Goal: Book appointment/travel/reservation

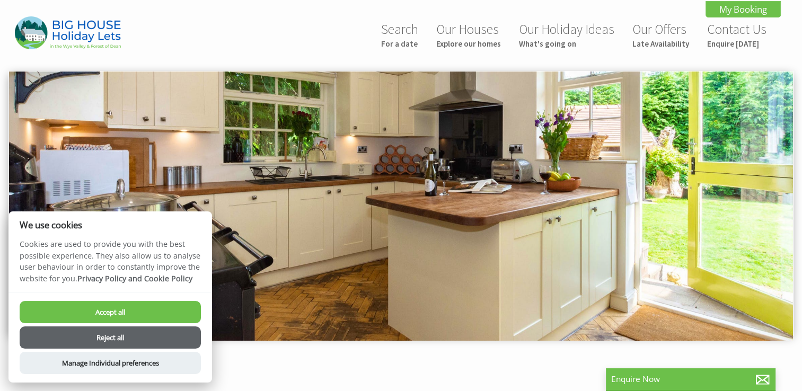
click at [129, 307] on button "Accept all" at bounding box center [110, 312] width 181 height 22
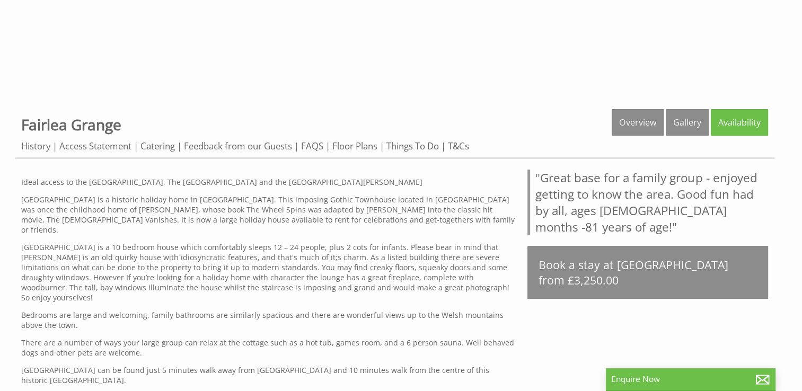
scroll to position [339, 0]
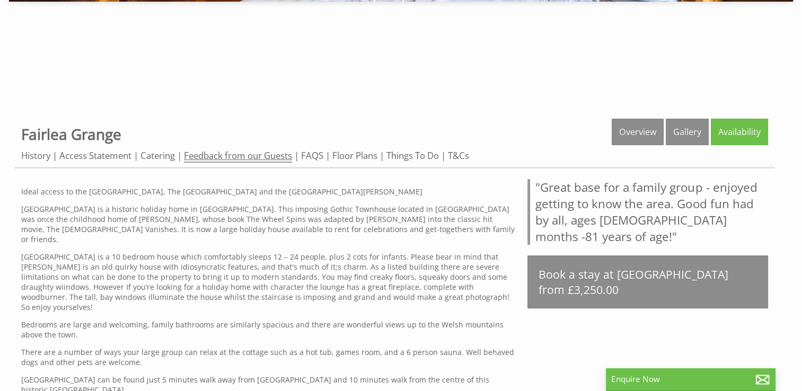
click at [235, 154] on link "Feedback from our Guests" at bounding box center [238, 156] width 108 height 13
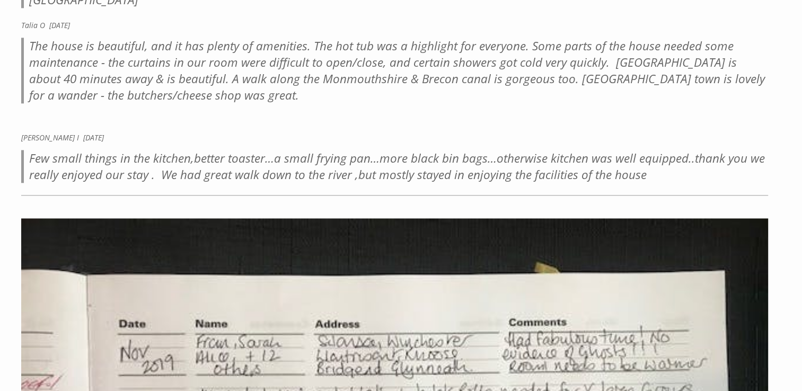
scroll to position [5304, 0]
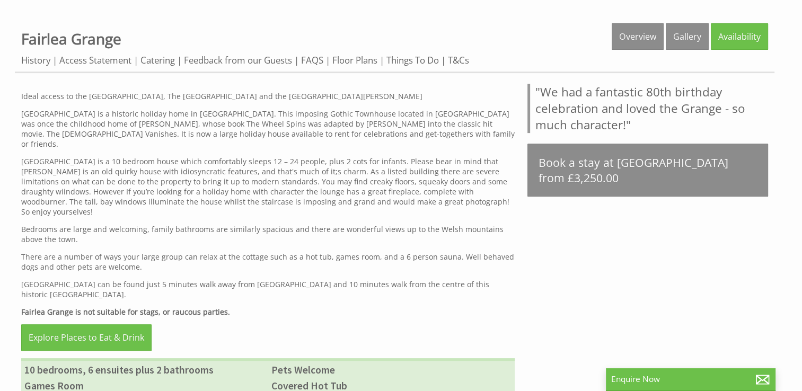
scroll to position [383, 0]
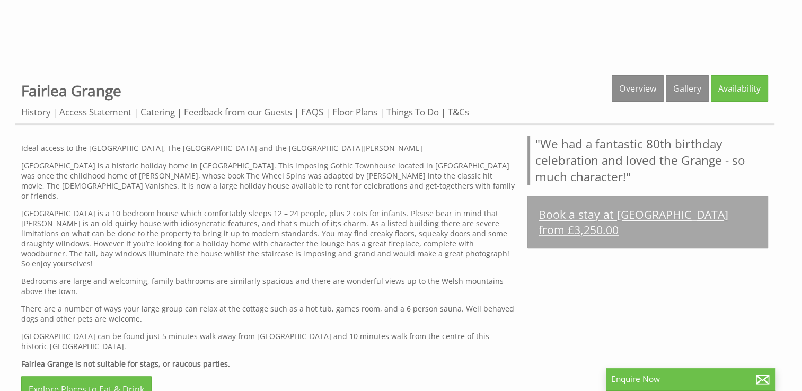
click at [591, 224] on link "Book a stay at [GEOGRAPHIC_DATA] from £3,250.00" at bounding box center [648, 222] width 241 height 53
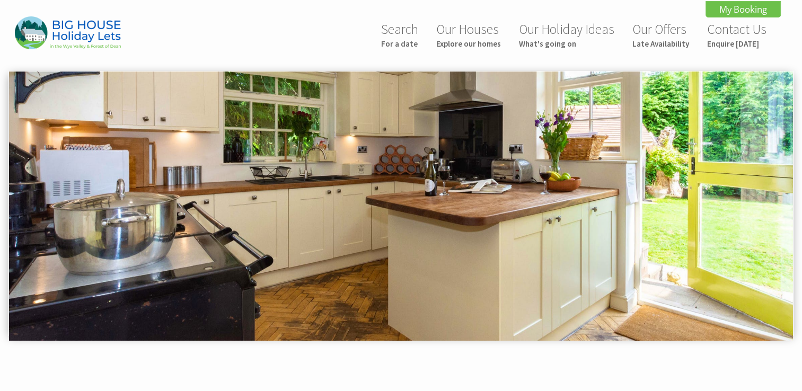
click at [778, 182] on img at bounding box center [401, 206] width 784 height 269
drag, startPoint x: 778, startPoint y: 182, endPoint x: 599, endPoint y: 139, distance: 183.8
click at [599, 139] on img at bounding box center [401, 206] width 784 height 269
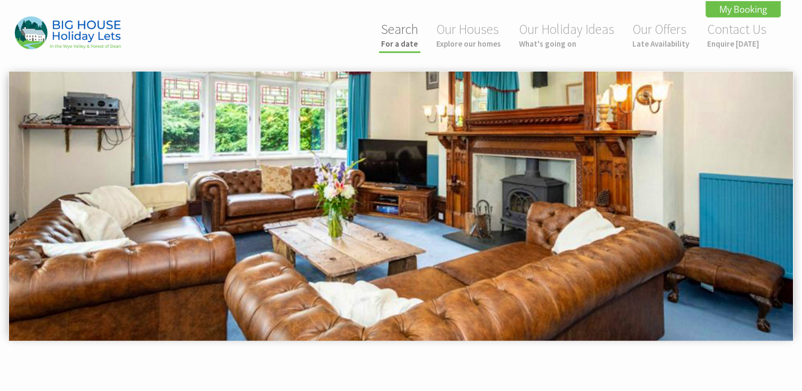
click at [407, 45] on small "For a date" at bounding box center [399, 44] width 37 height 10
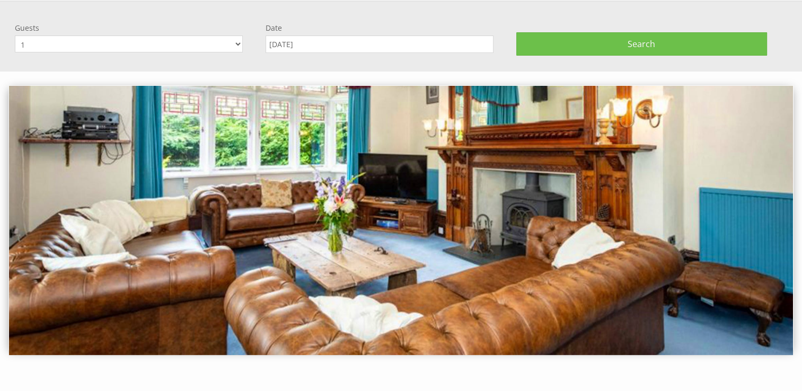
scroll to position [71, 0]
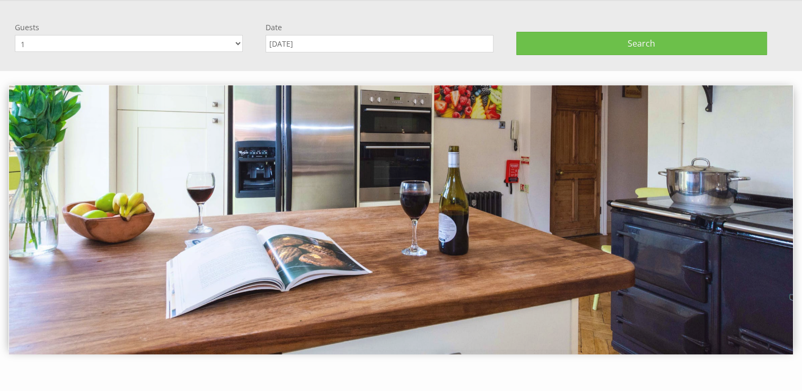
click at [30, 43] on select "1 2 3 4 5 6 7 8 9 10 11 12 13 14 15 16 17 18 19 20 21 22 23 24 25 26 27 28 29 3…" at bounding box center [129, 43] width 228 height 17
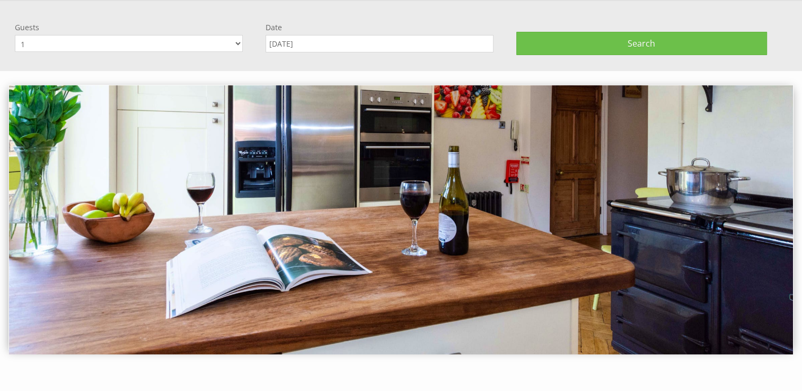
select select "22"
click at [15, 35] on select "1 2 3 4 5 6 7 8 9 10 11 12 13 14 15 16 17 18 19 20 21 22 23 24 25 26 27 28 29 3…" at bounding box center [129, 43] width 228 height 17
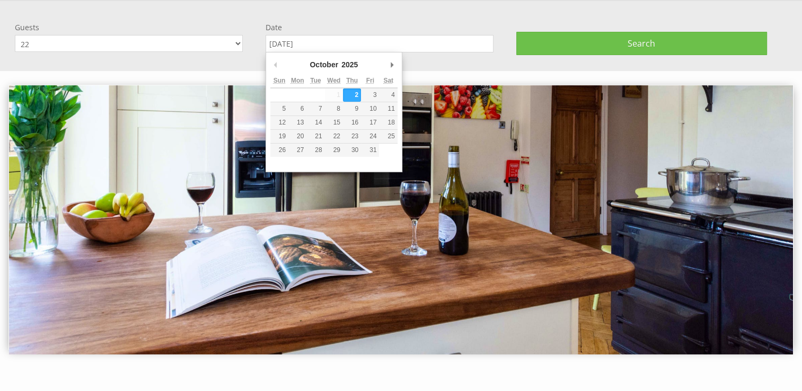
drag, startPoint x: 312, startPoint y: 42, endPoint x: 289, endPoint y: 41, distance: 23.3
click at [289, 41] on input "02/10/2025" at bounding box center [380, 44] width 228 height 18
type input "[DATE]"
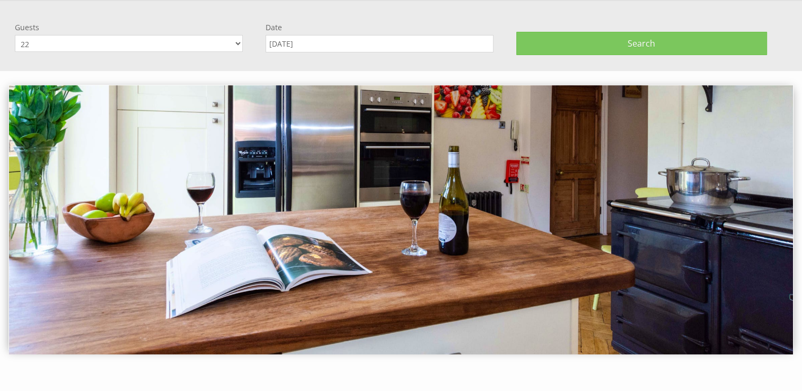
click at [626, 32] on button "Search" at bounding box center [642, 43] width 251 height 23
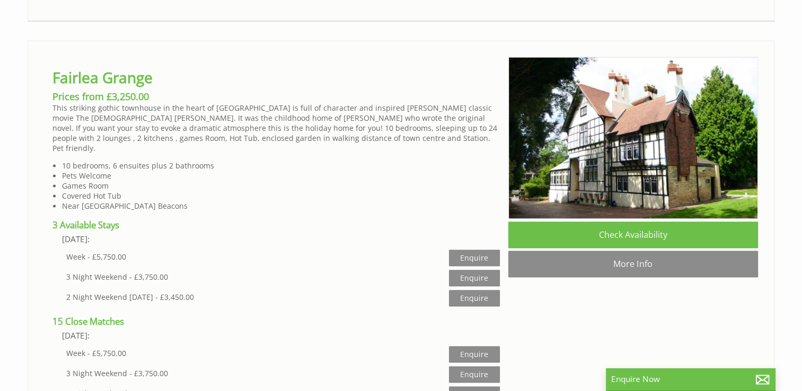
scroll to position [1466, 0]
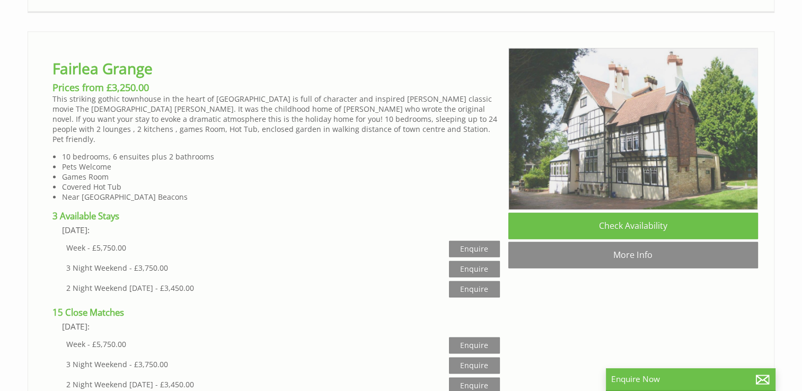
click at [745, 164] on img at bounding box center [634, 129] width 250 height 162
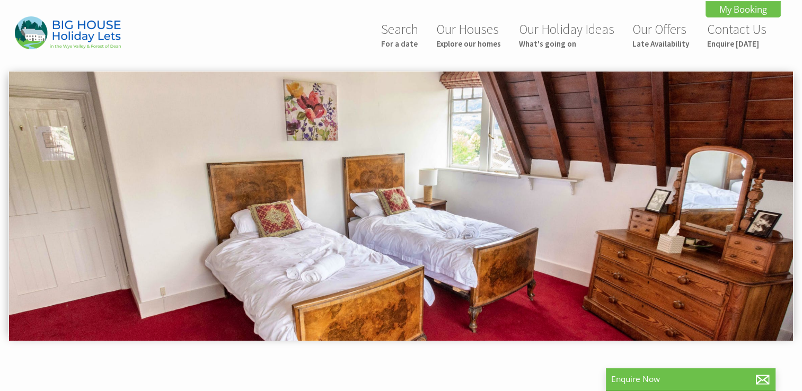
click at [152, 285] on img at bounding box center [401, 206] width 784 height 269
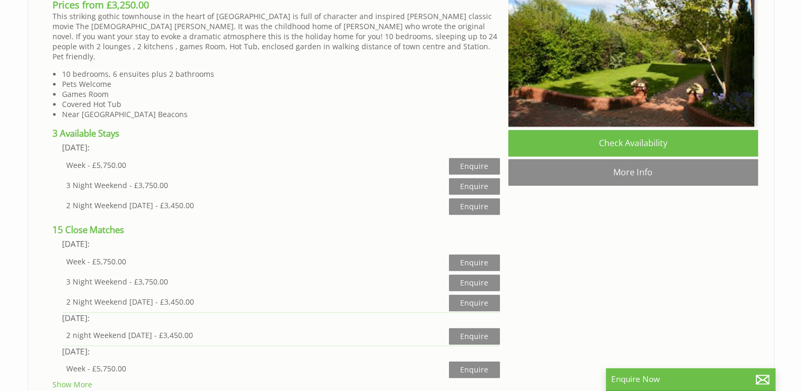
scroll to position [0, 17411]
